Goal: Information Seeking & Learning: Learn about a topic

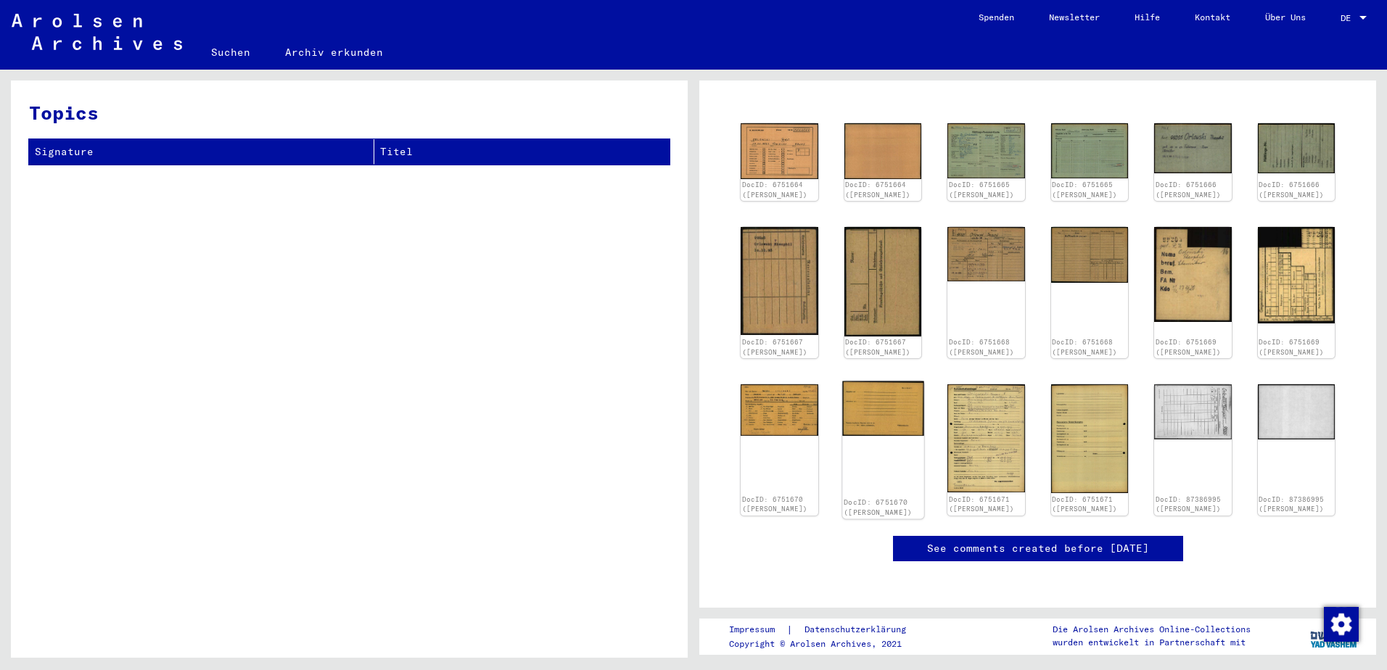
scroll to position [145, 0]
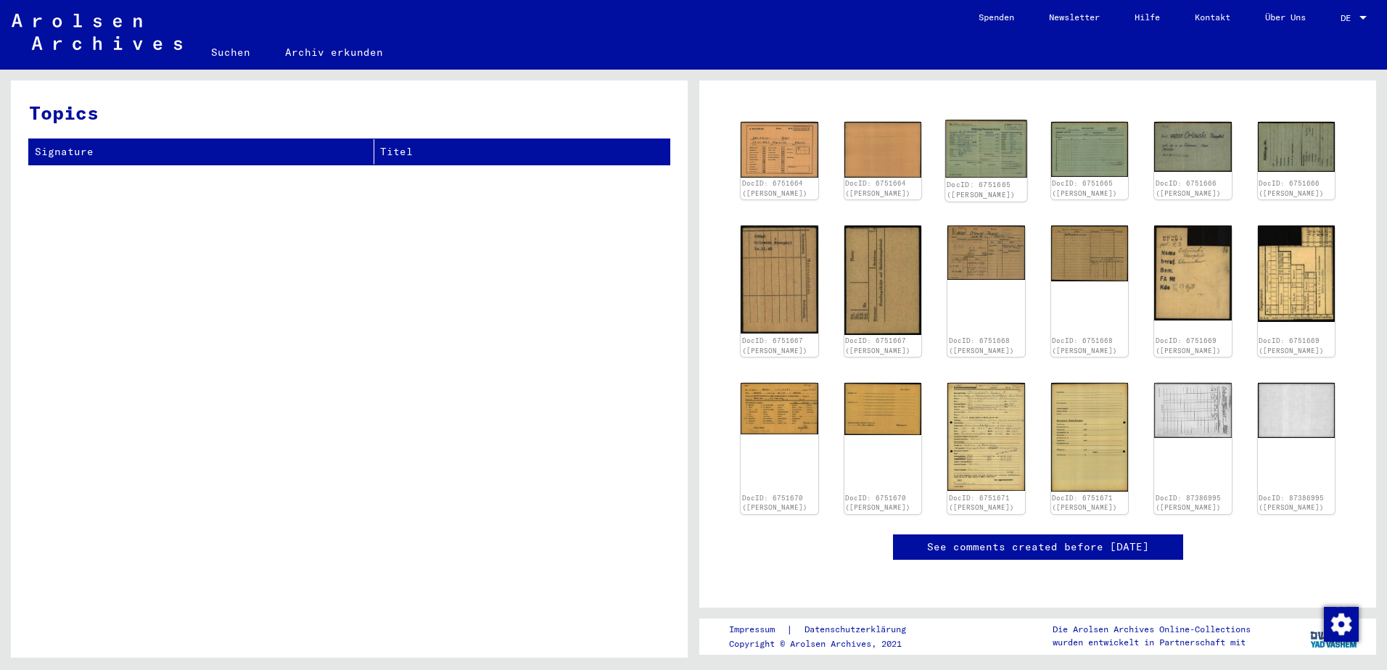
click at [989, 155] on img at bounding box center [985, 149] width 81 height 58
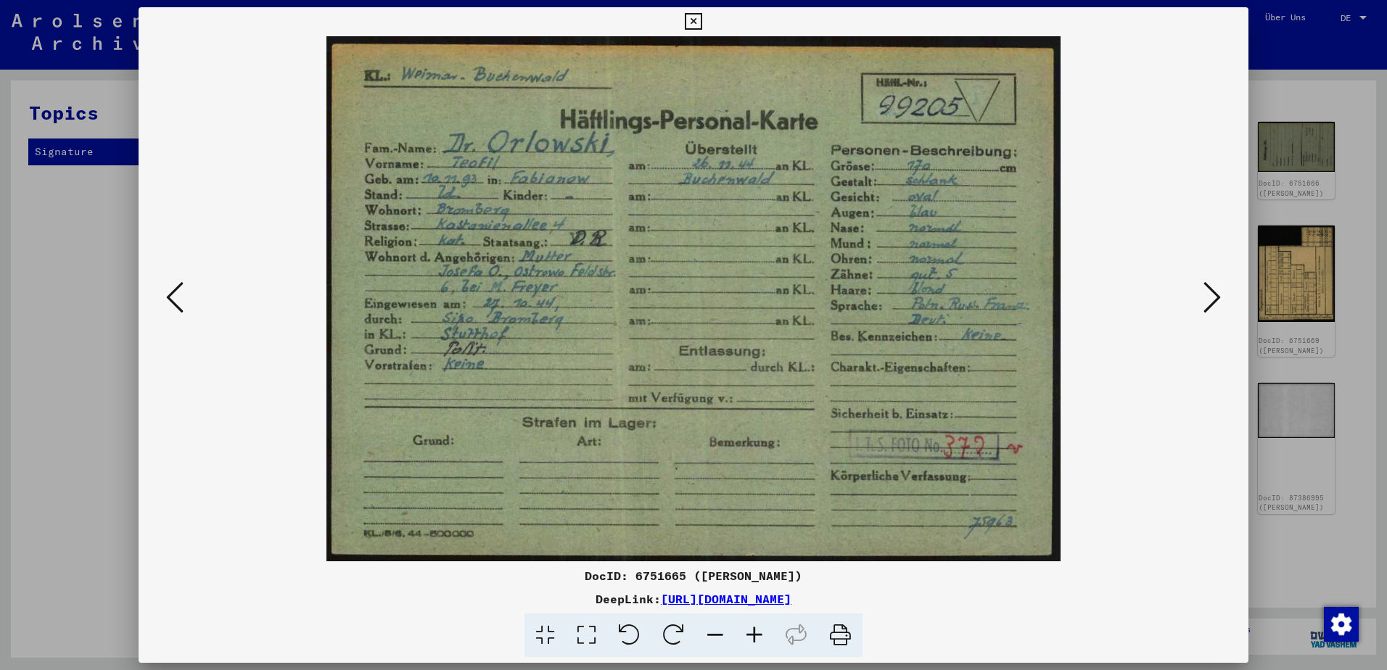
click at [1209, 295] on icon at bounding box center [1211, 297] width 17 height 35
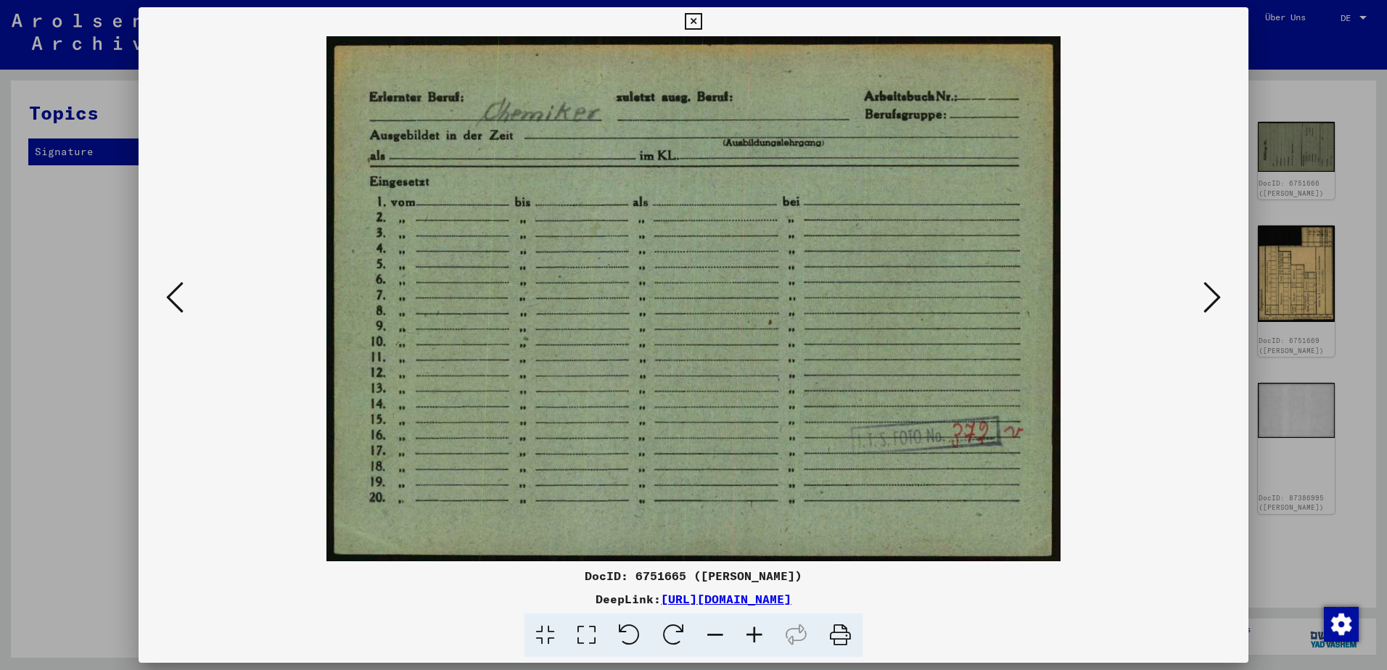
click at [1209, 295] on icon at bounding box center [1211, 297] width 17 height 35
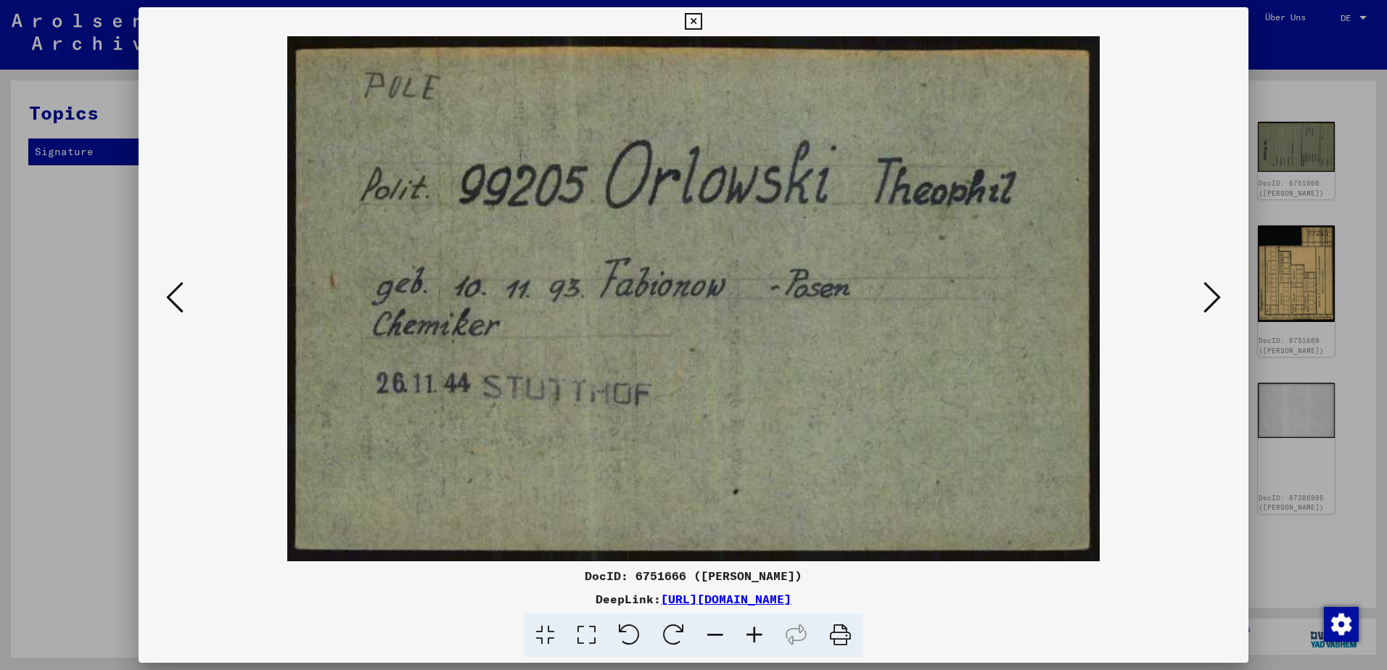
click at [1209, 295] on icon at bounding box center [1211, 297] width 17 height 35
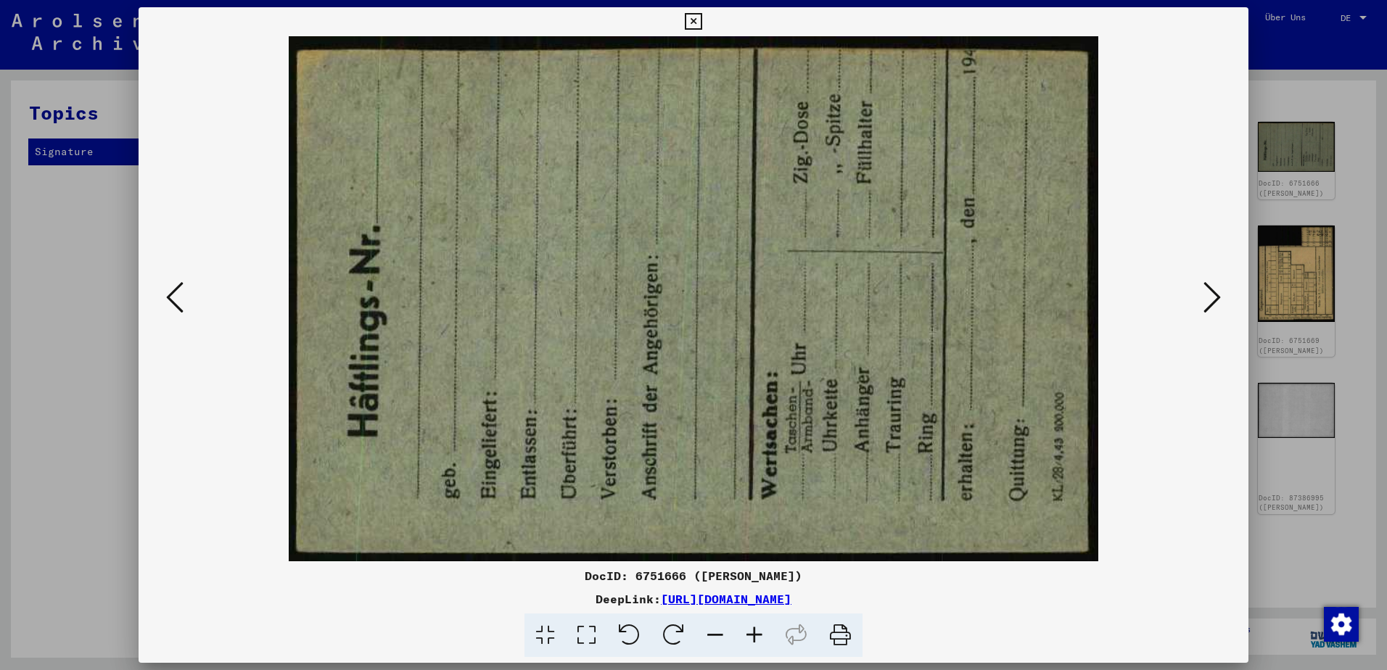
click at [1209, 295] on icon at bounding box center [1211, 297] width 17 height 35
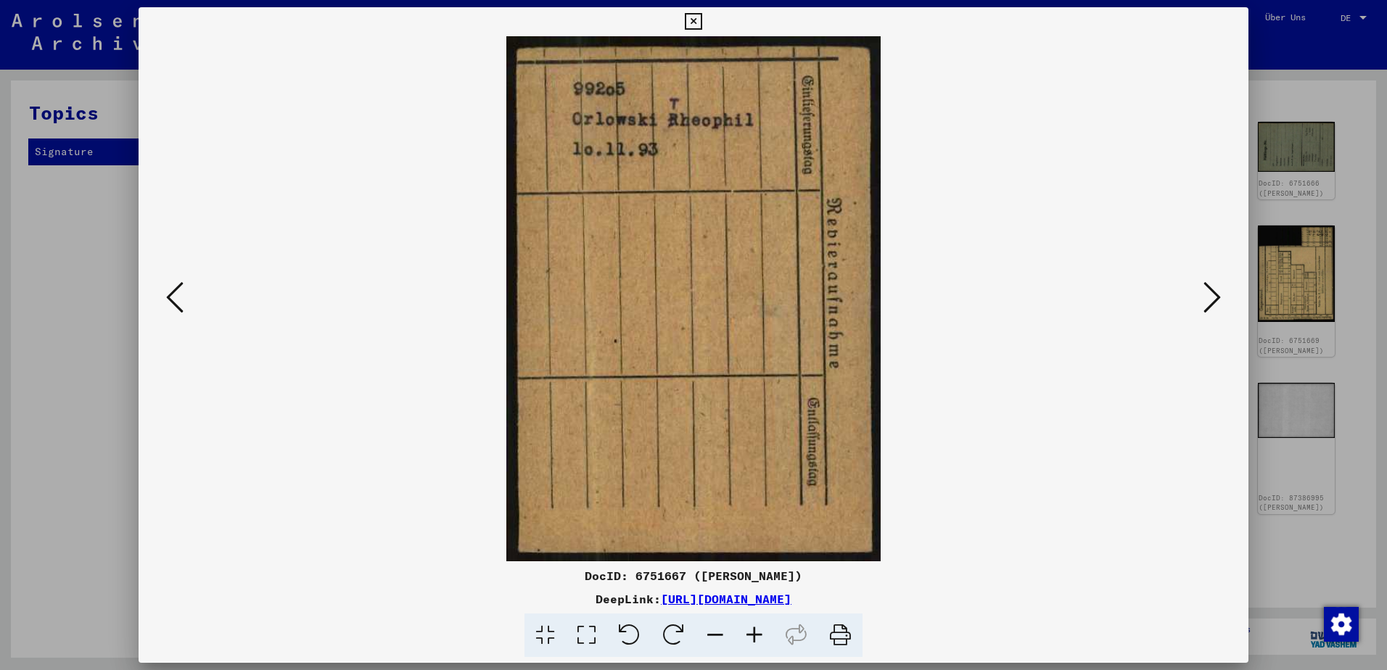
click at [1209, 295] on icon at bounding box center [1211, 297] width 17 height 35
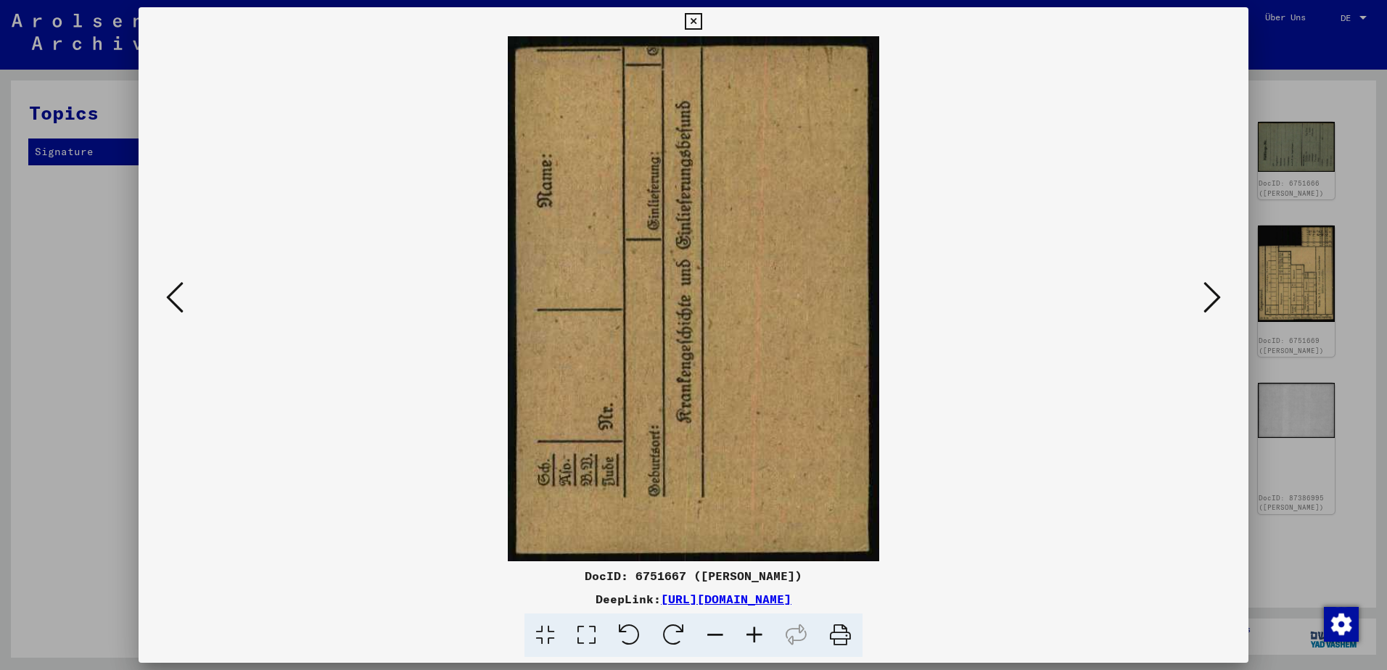
click at [1209, 295] on icon at bounding box center [1211, 297] width 17 height 35
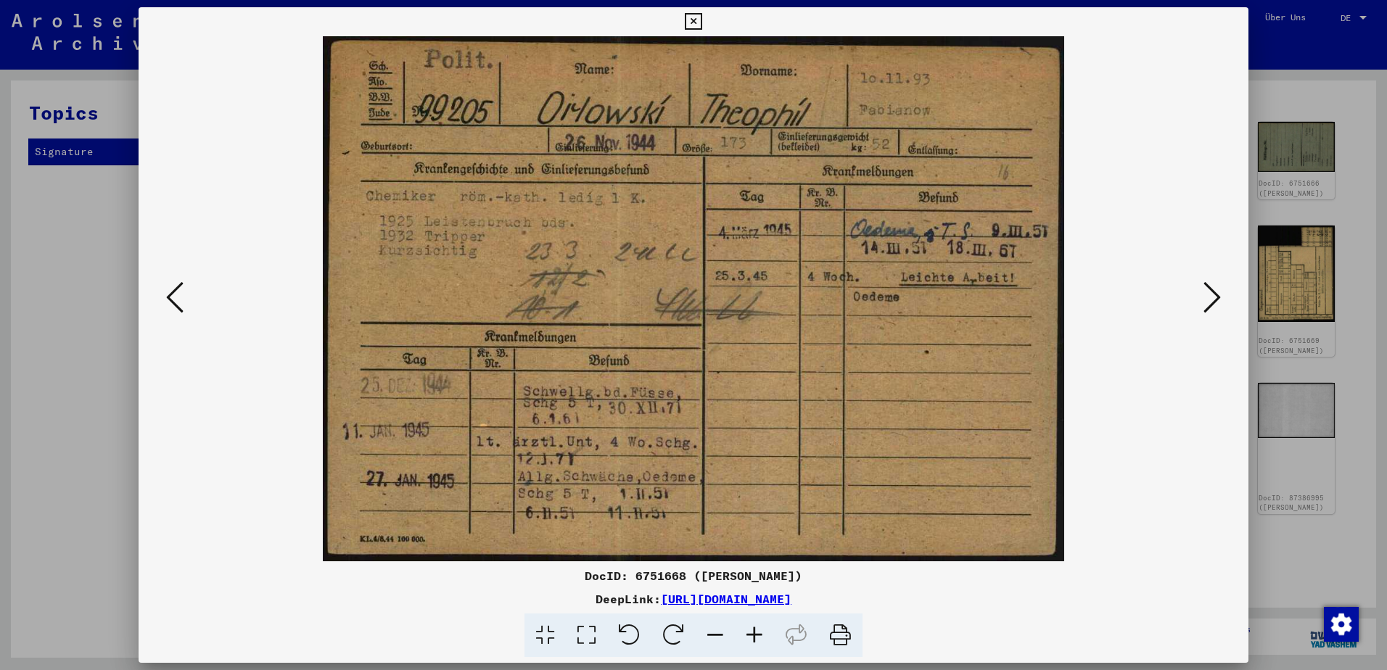
click at [1214, 297] on icon at bounding box center [1211, 297] width 17 height 35
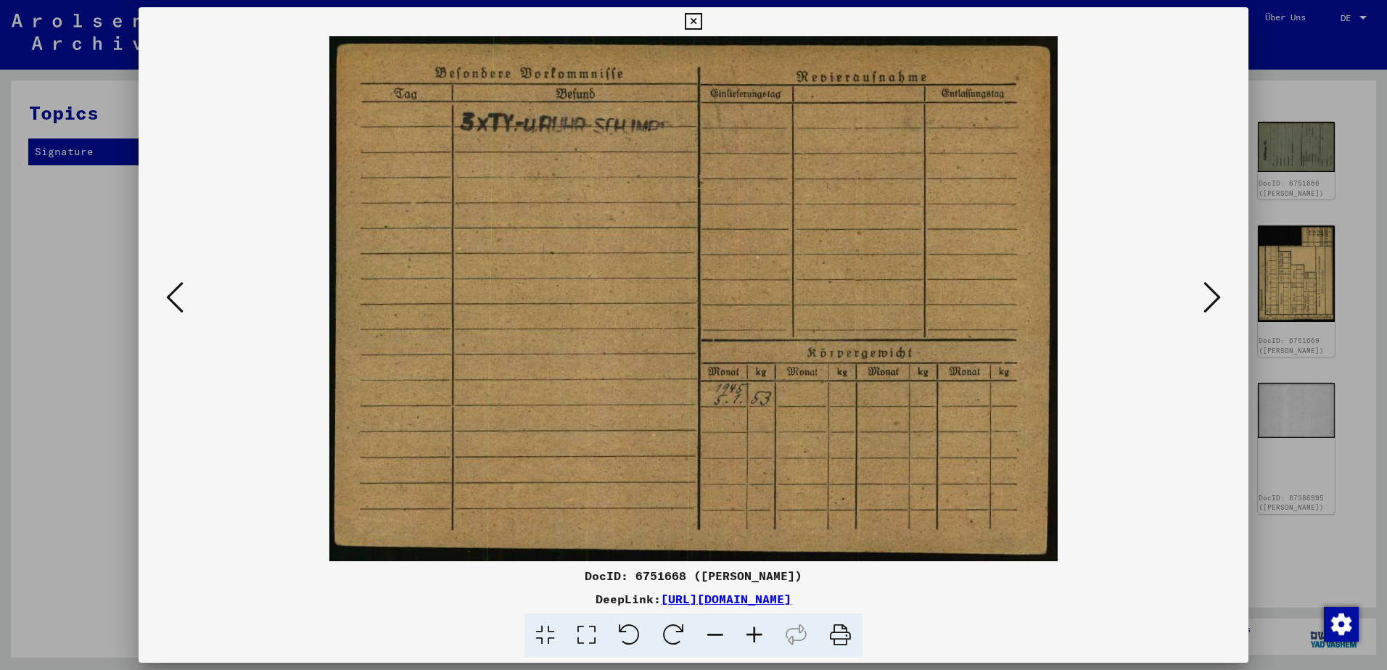
click at [1214, 297] on icon at bounding box center [1211, 297] width 17 height 35
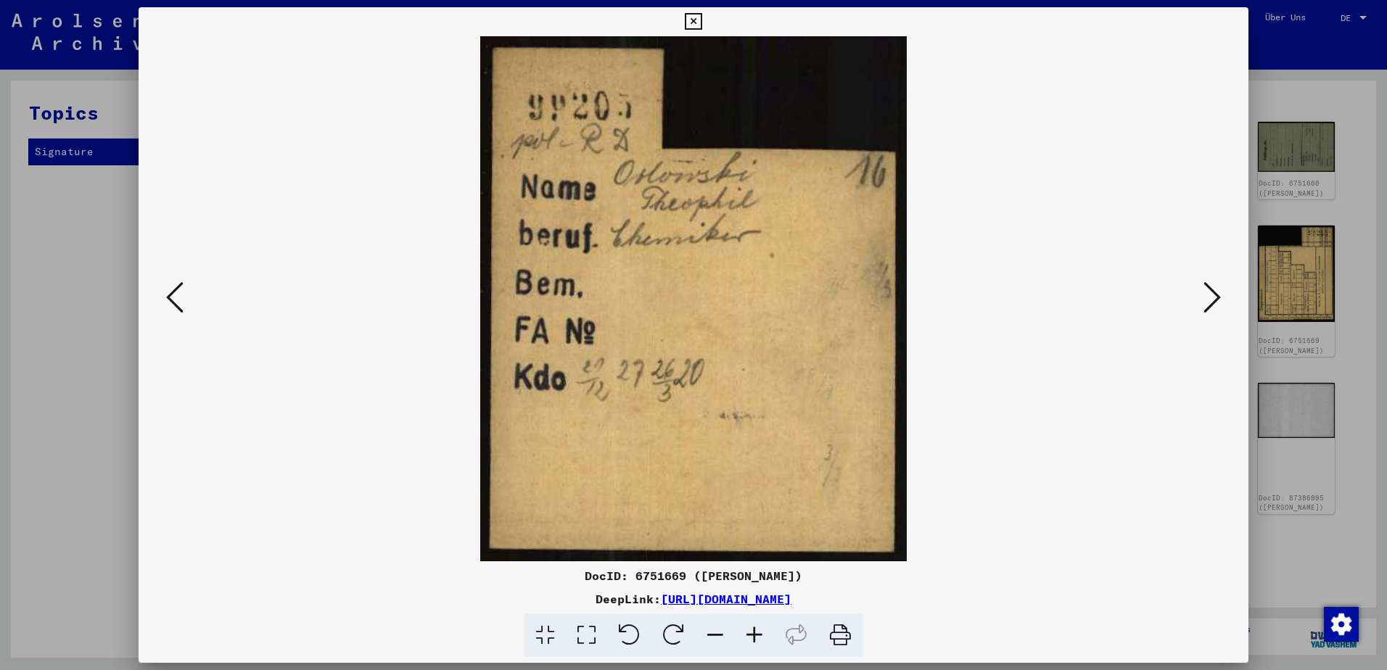
click at [1214, 297] on icon at bounding box center [1211, 297] width 17 height 35
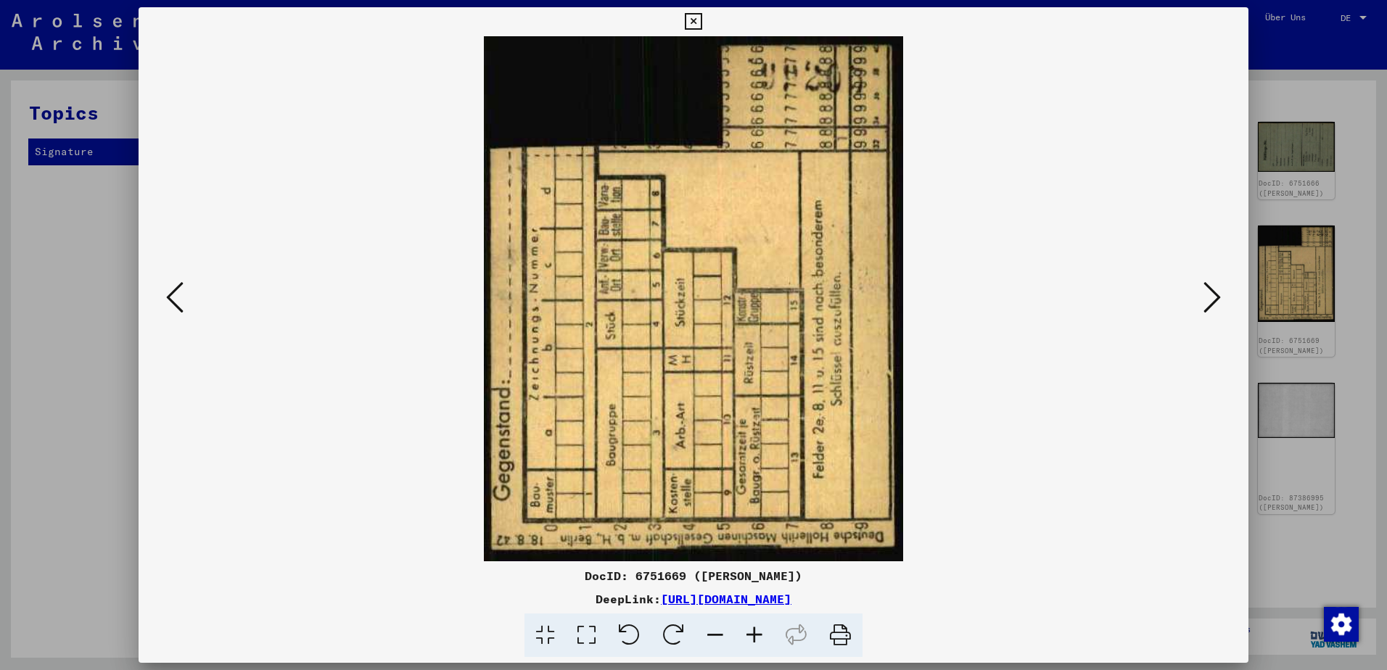
click at [1214, 297] on icon at bounding box center [1211, 297] width 17 height 35
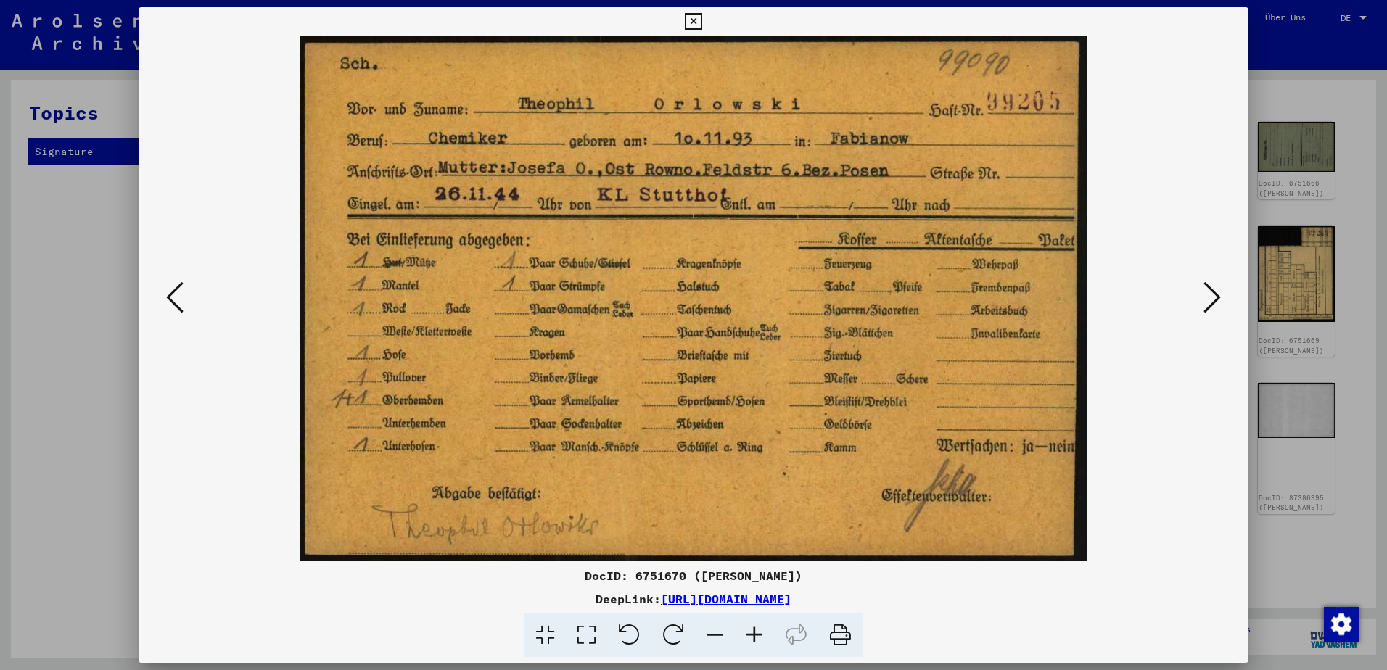
click at [1203, 296] on icon at bounding box center [1211, 297] width 17 height 35
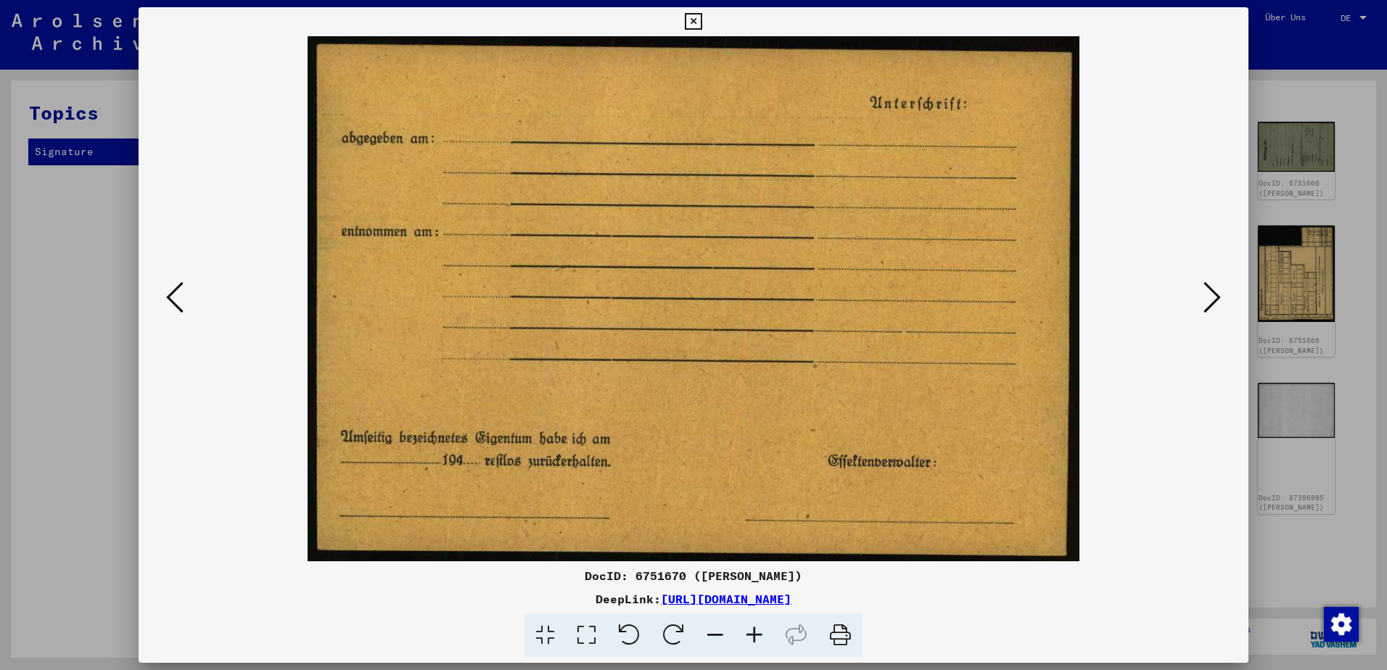
click at [1203, 296] on icon at bounding box center [1211, 297] width 17 height 35
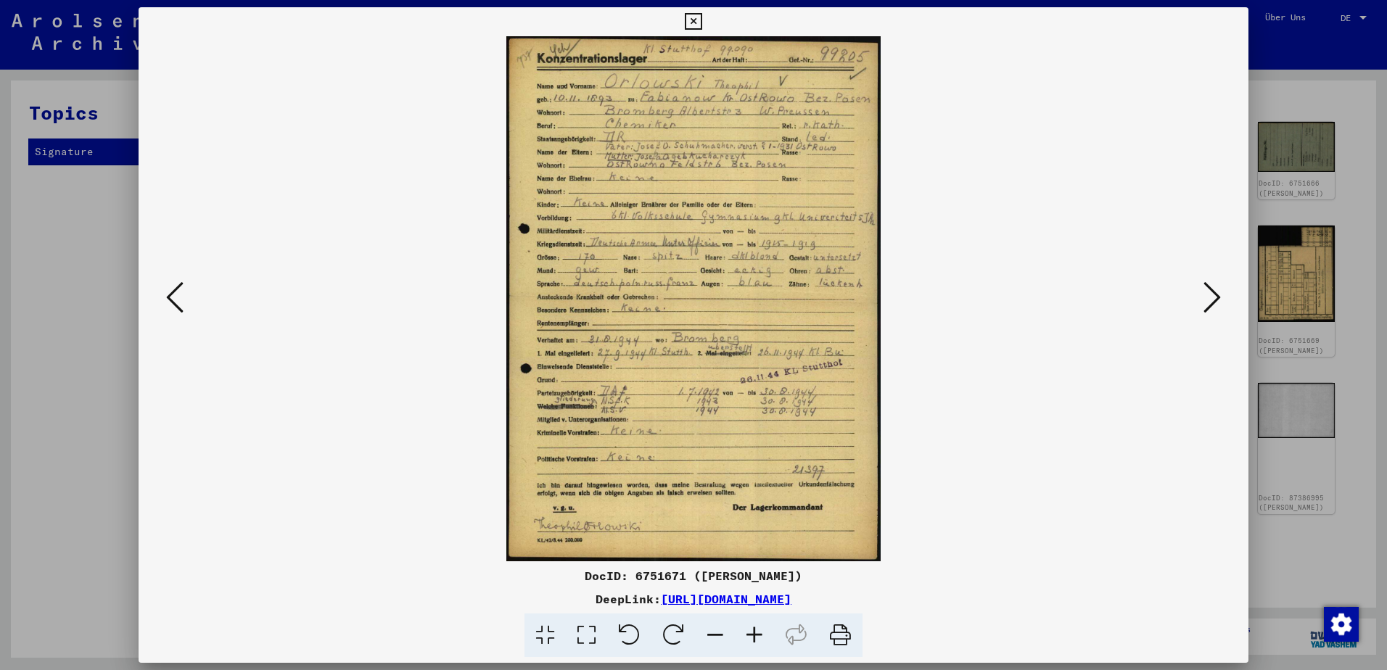
click at [753, 638] on icon at bounding box center [754, 636] width 39 height 44
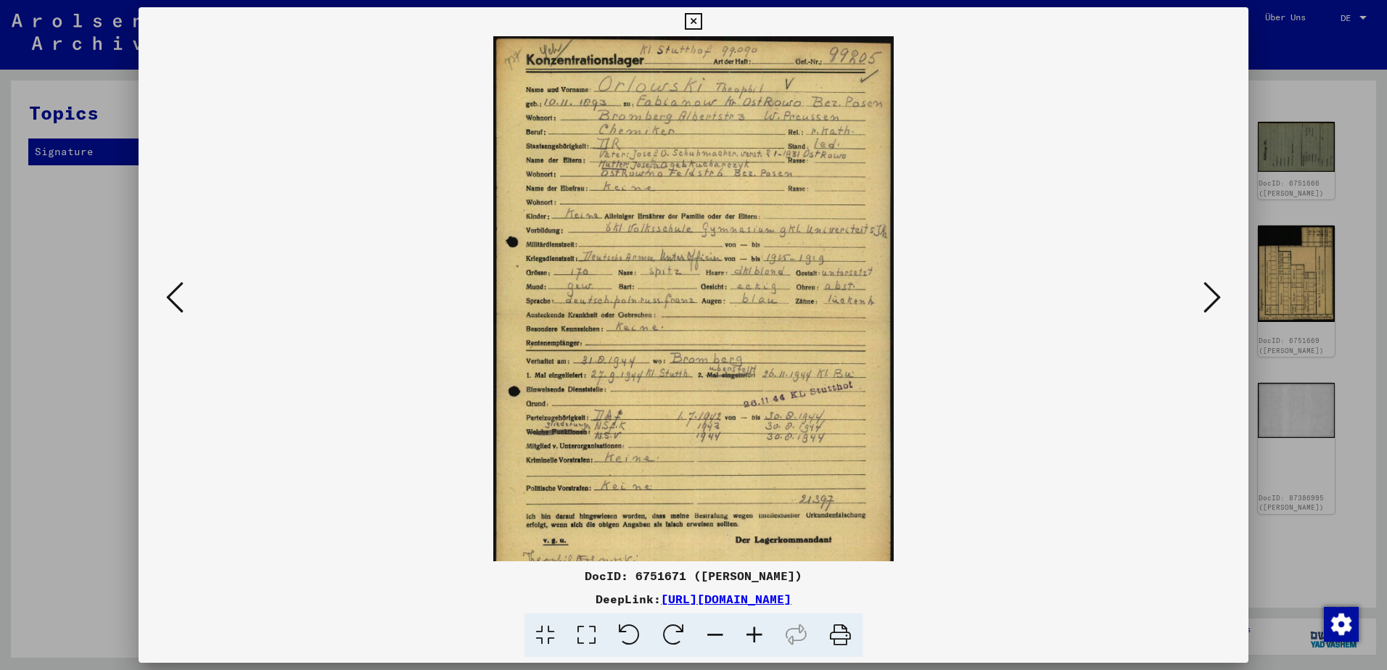
click at [753, 638] on icon at bounding box center [754, 636] width 39 height 44
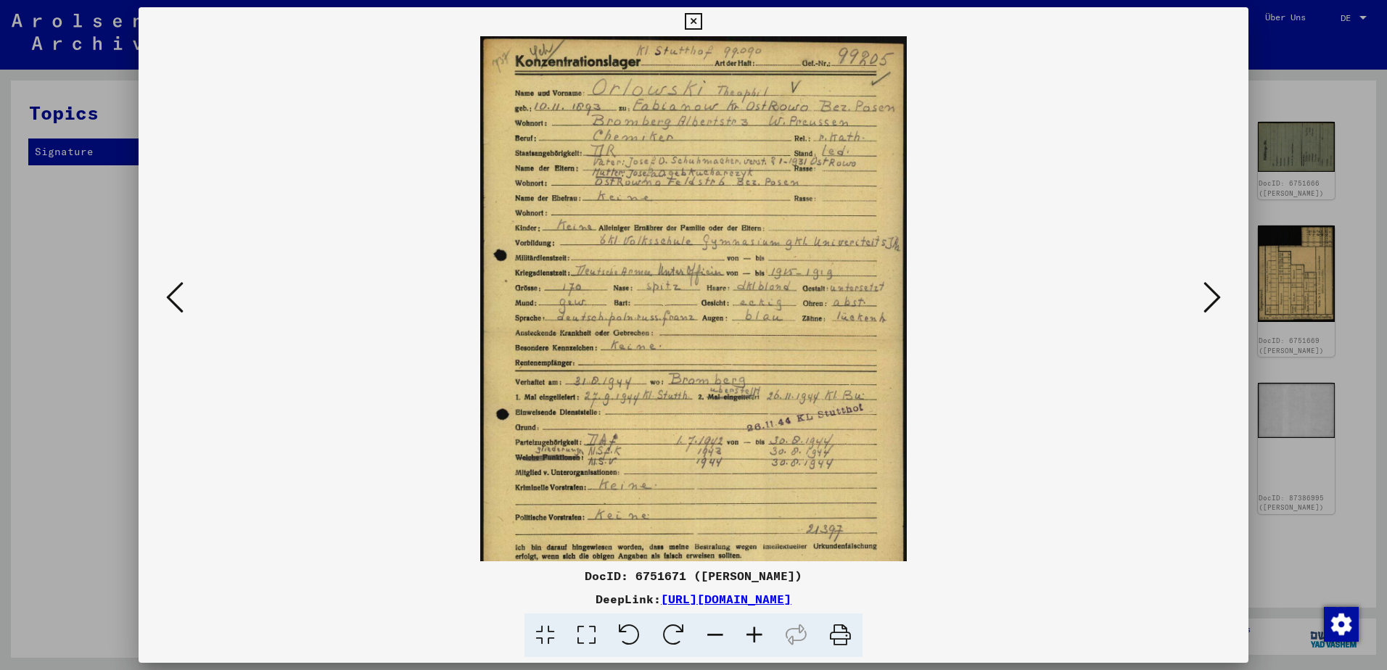
click at [753, 638] on icon at bounding box center [754, 636] width 39 height 44
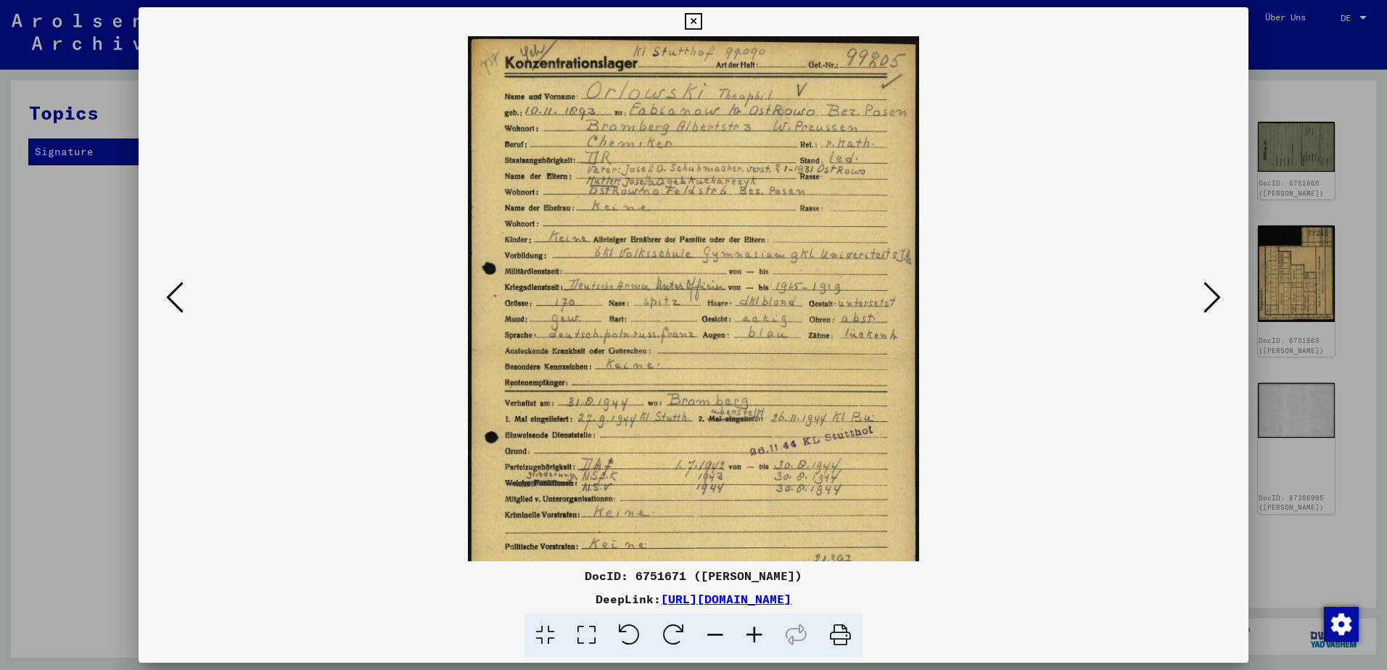
click at [753, 638] on icon at bounding box center [754, 636] width 39 height 44
